Goal: Task Accomplishment & Management: Manage account settings

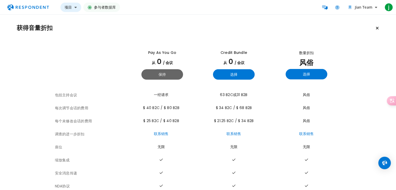
click at [70, 7] on font "项目" at bounding box center [68, 7] width 7 height 5
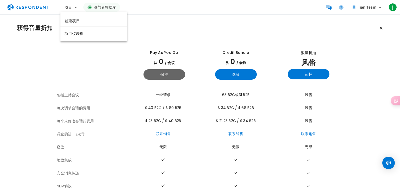
click at [68, 7] on md-backdrop at bounding box center [200, 95] width 400 height 190
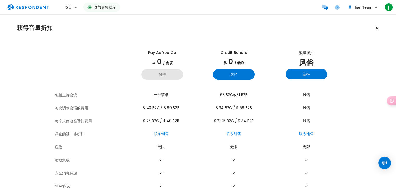
click at [160, 69] on button "保持" at bounding box center [162, 74] width 42 height 10
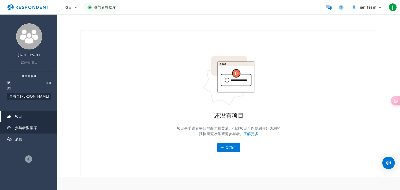
click at [39, 125] on link "参与者数据库" at bounding box center [29, 127] width 56 height 11
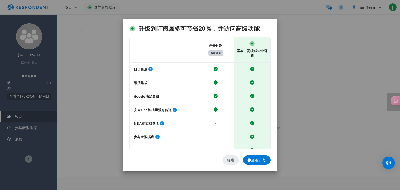
click at [227, 161] on font "解雇" at bounding box center [231, 159] width 8 height 5
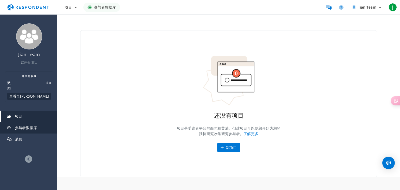
click at [40, 127] on link "参与者数据库" at bounding box center [29, 127] width 56 height 11
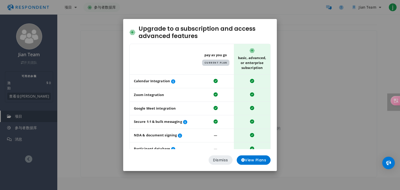
click at [221, 163] on button "Dismiss" at bounding box center [220, 159] width 24 height 9
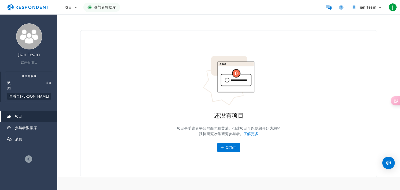
click at [43, 96] on button "查看全[PERSON_NAME]" at bounding box center [28, 96] width 43 height 7
